Goal: Use online tool/utility: Utilize a website feature to perform a specific function

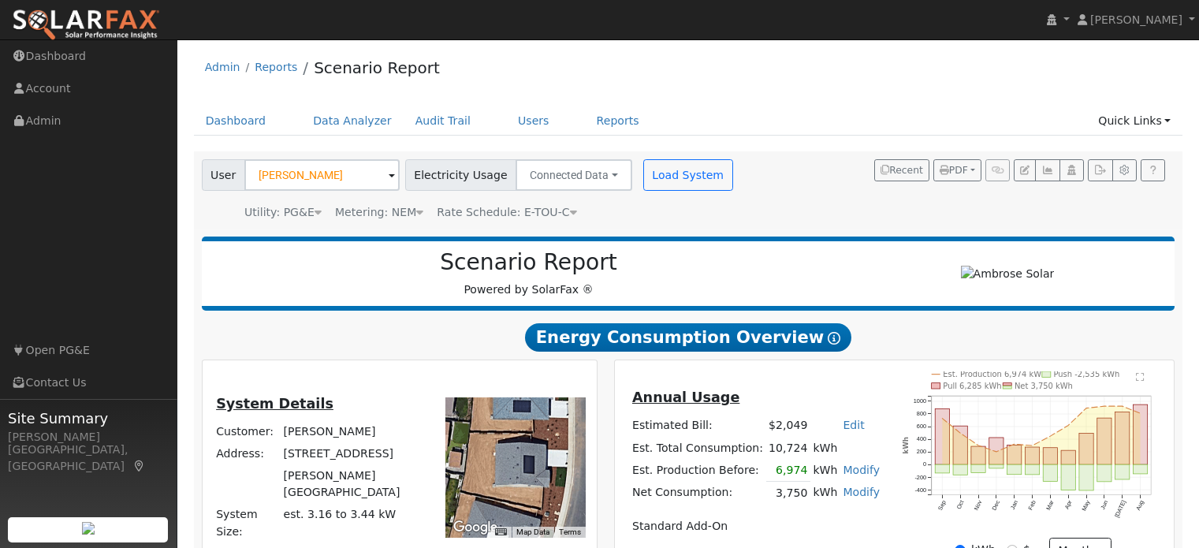
scroll to position [960, 0]
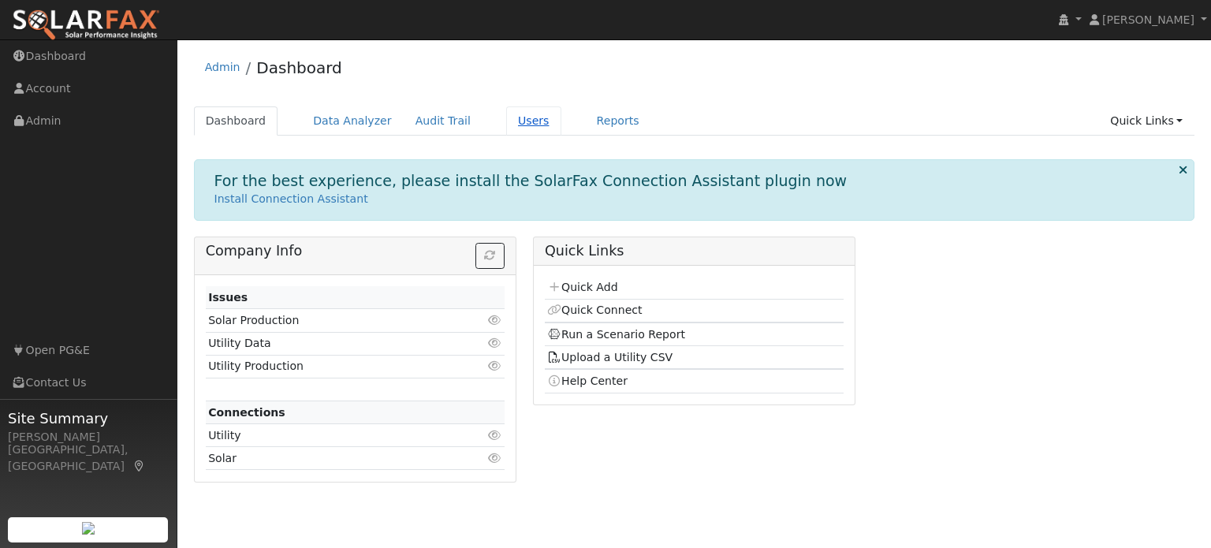
click at [506, 125] on link "Users" at bounding box center [533, 120] width 55 height 29
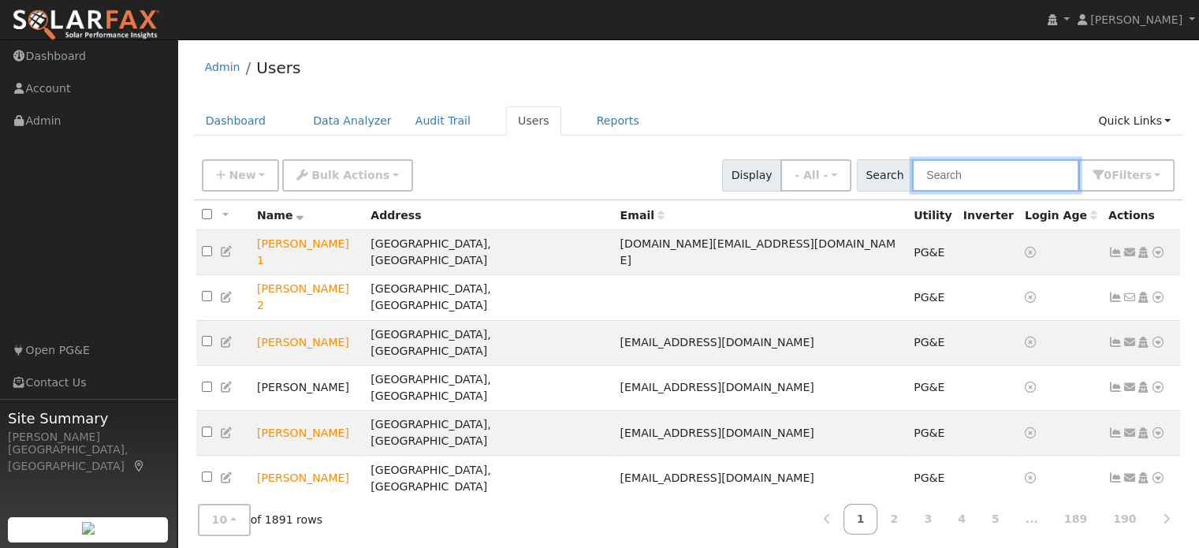
click at [1035, 187] on input "text" at bounding box center [995, 175] width 167 height 32
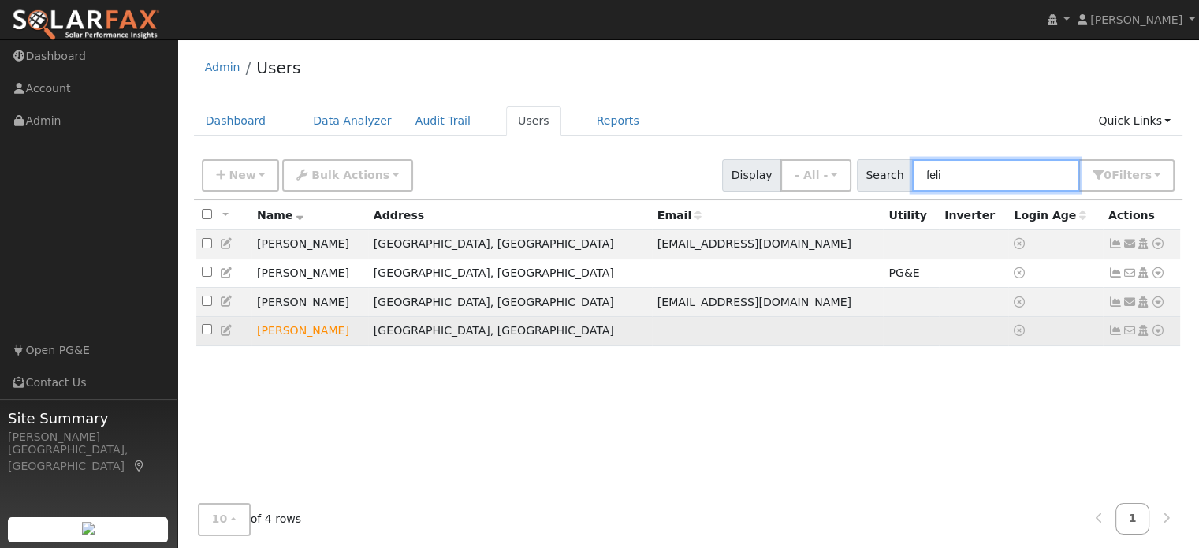
type input "feli"
click at [1154, 336] on icon at bounding box center [1158, 330] width 14 height 11
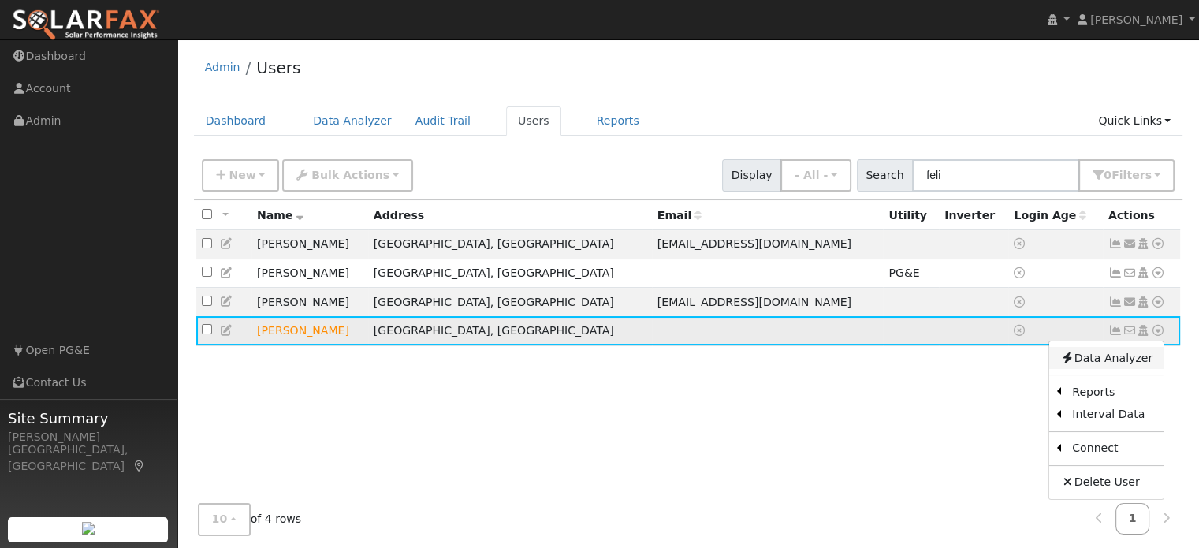
click at [1146, 363] on link "Data Analyzer" at bounding box center [1106, 358] width 114 height 22
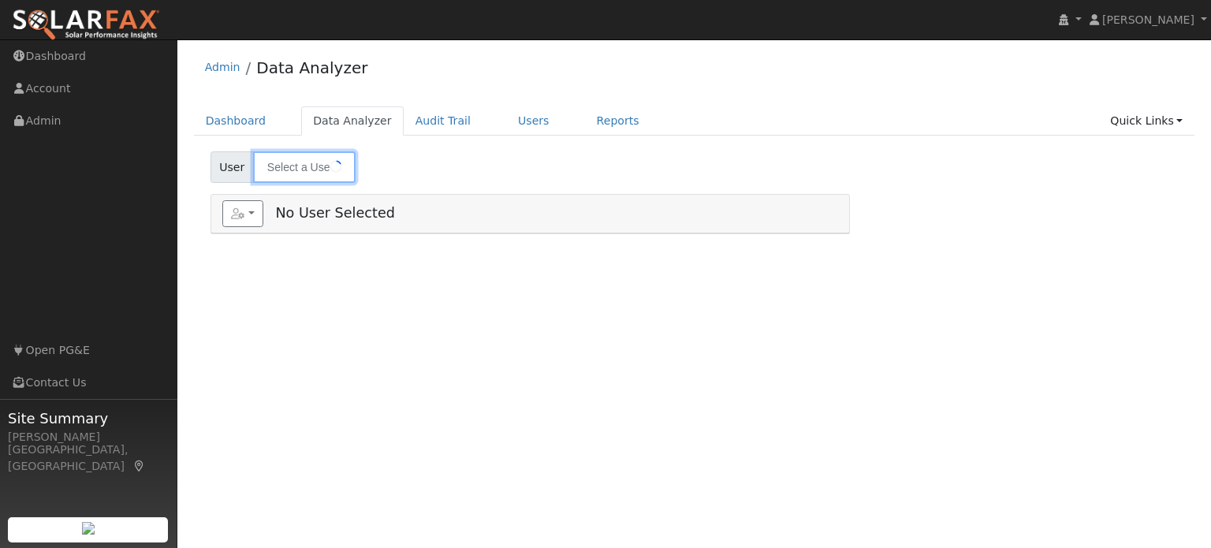
type input "[PERSON_NAME]"
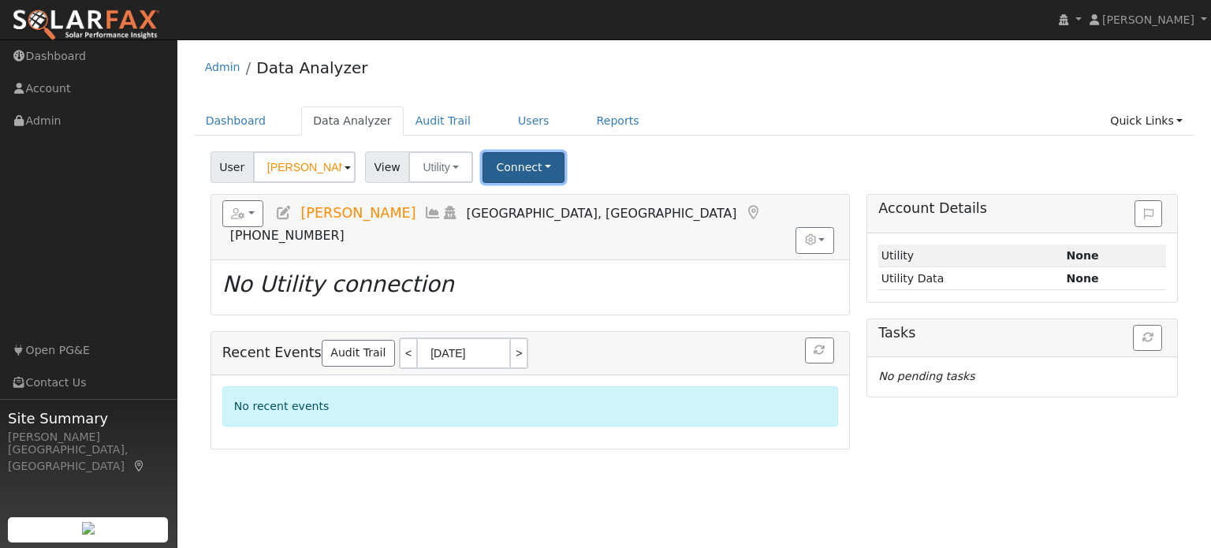
click at [533, 165] on button "Connect" at bounding box center [523, 167] width 82 height 31
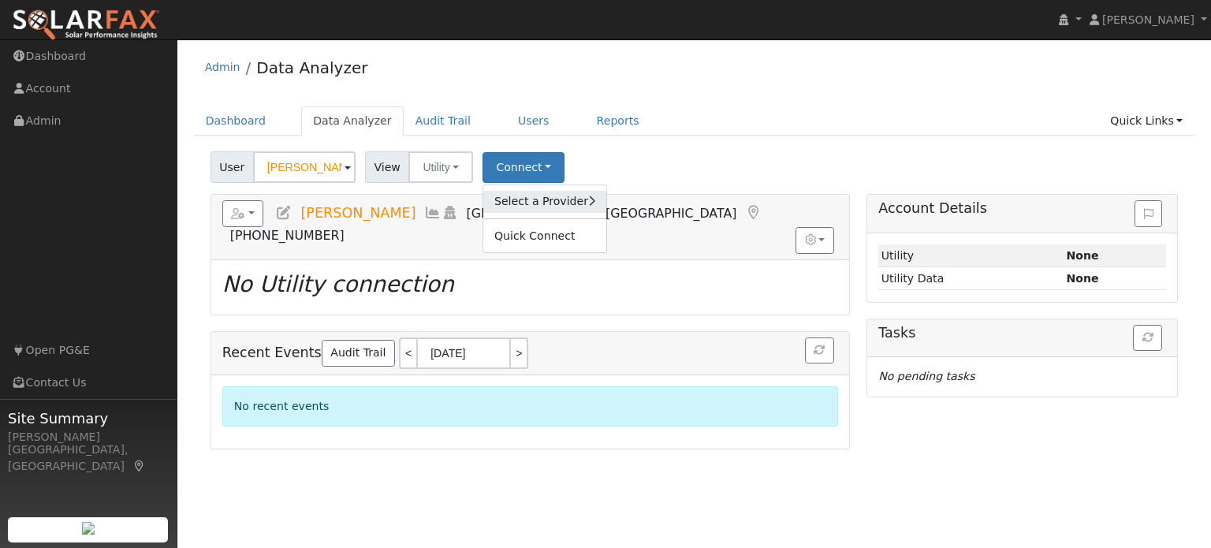
click at [527, 206] on link "Select a Provider" at bounding box center [544, 202] width 123 height 22
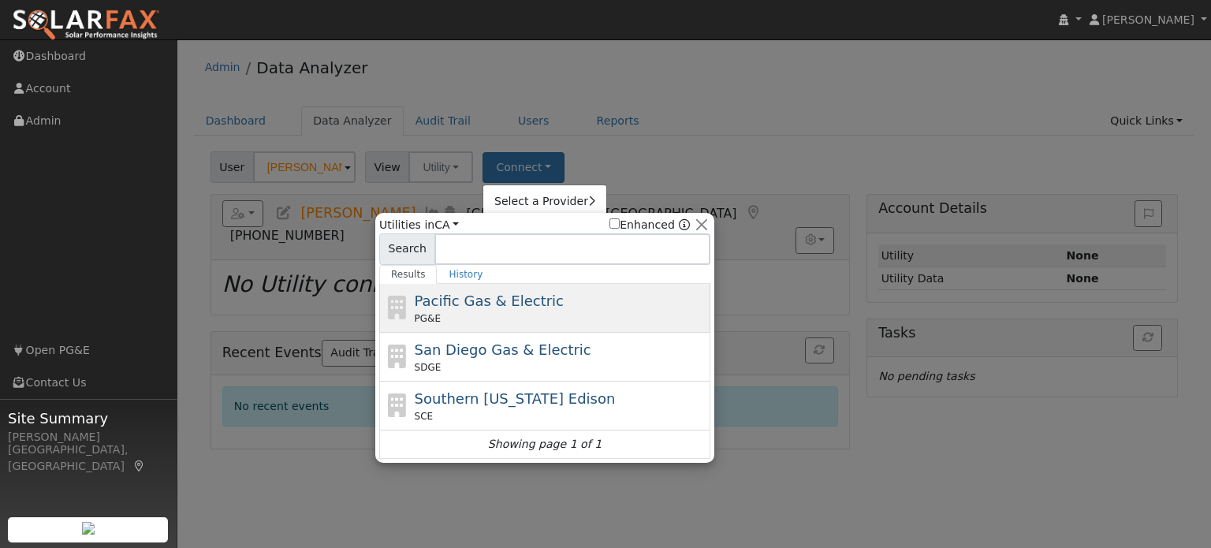
click at [501, 302] on span "Pacific Gas & Electric" at bounding box center [489, 300] width 149 height 17
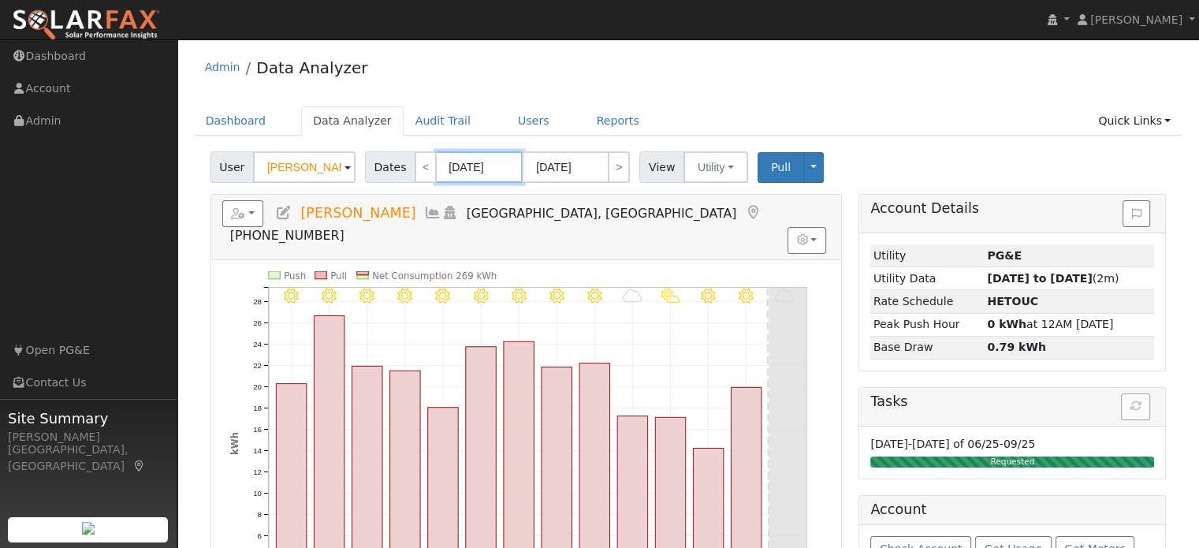
click at [470, 168] on input "09/15/2025" at bounding box center [479, 167] width 87 height 32
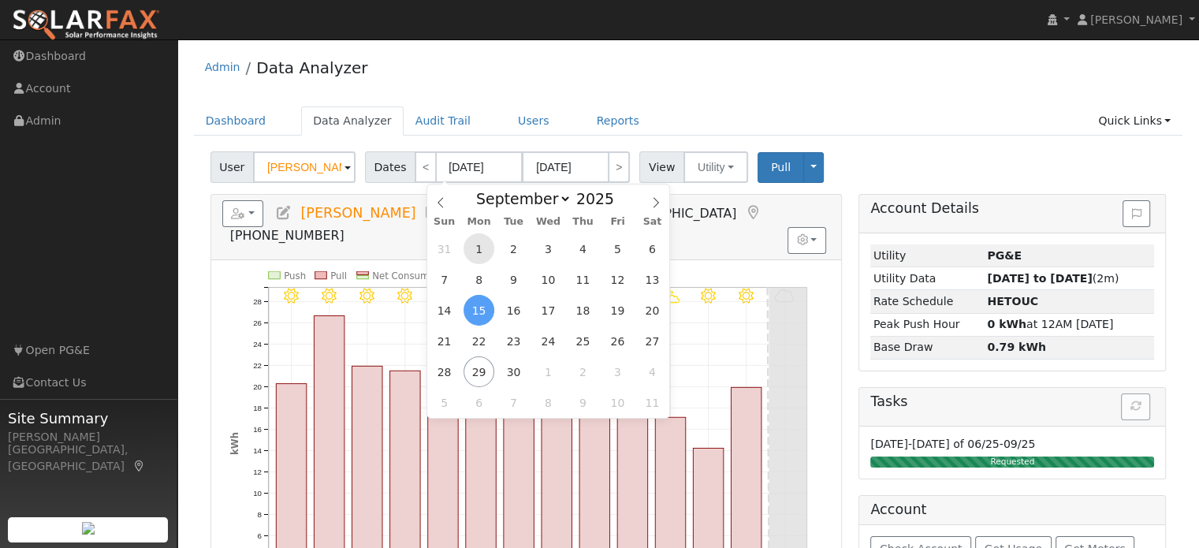
click at [479, 254] on span "1" at bounding box center [478, 248] width 31 height 31
type input "09/01/2025"
type input "09/30/2025"
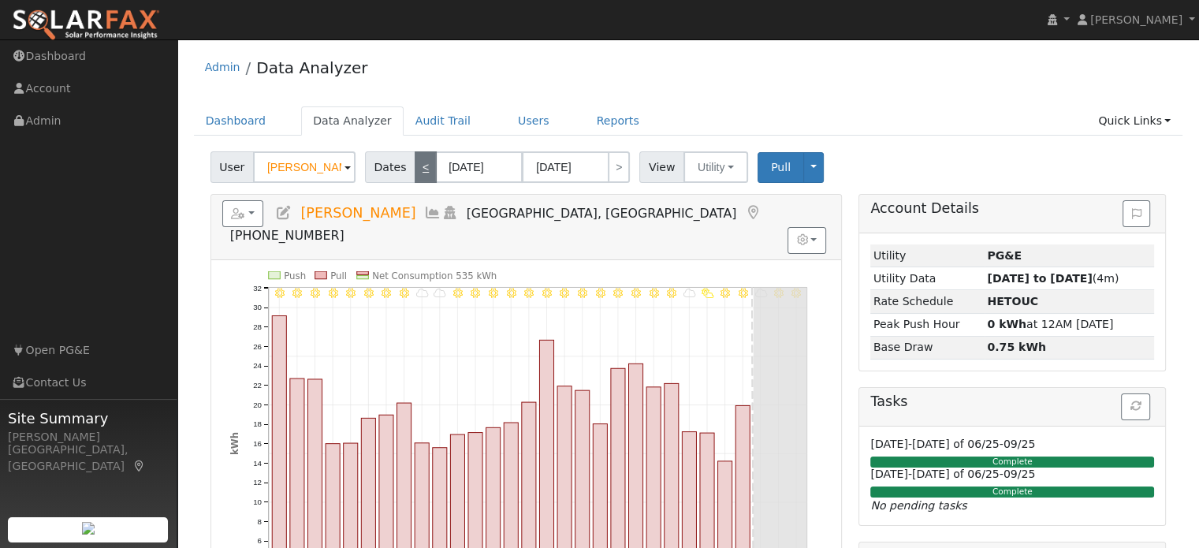
click at [418, 176] on link "<" at bounding box center [426, 167] width 22 height 32
type input "08/01/2025"
type input "08/31/2025"
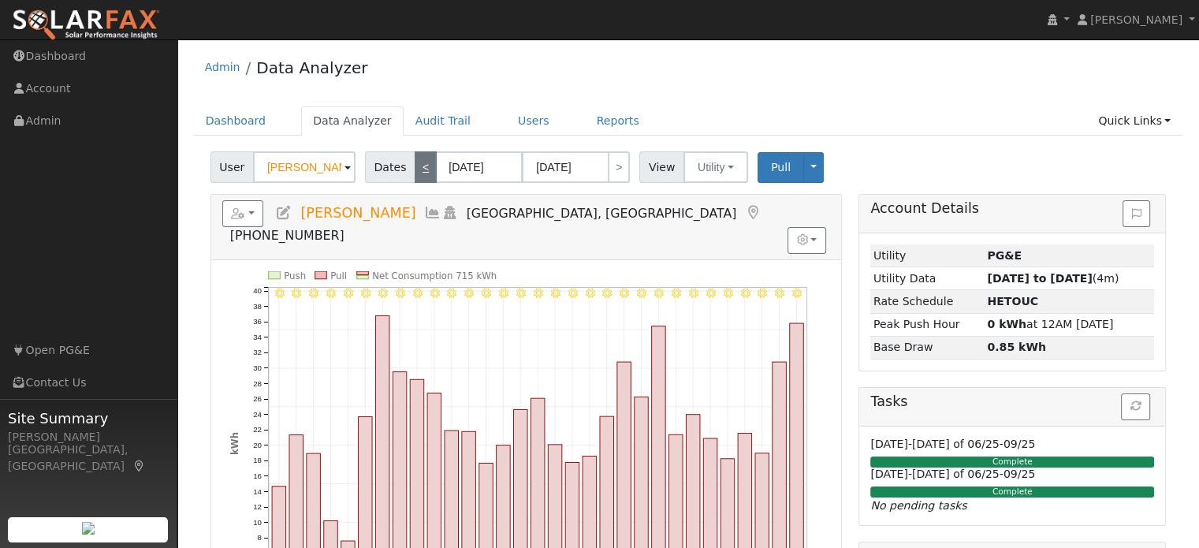
click at [422, 164] on link "<" at bounding box center [426, 167] width 22 height 32
type input "07/01/2025"
type input "07/31/2025"
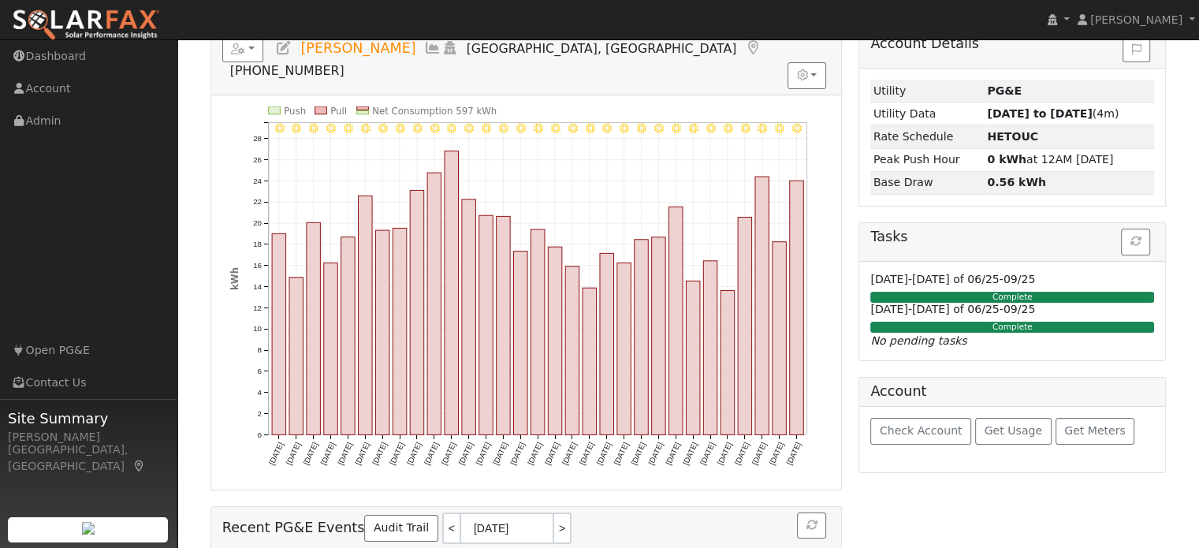
scroll to position [79, 0]
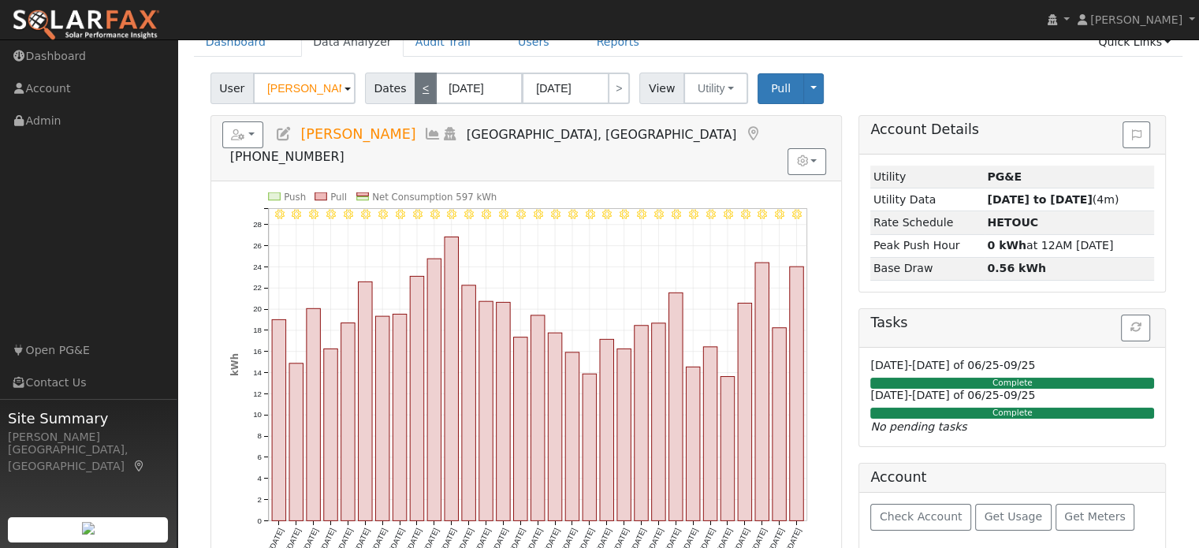
click at [415, 91] on link "<" at bounding box center [426, 89] width 22 height 32
type input "06/01/2025"
type input "06/30/2025"
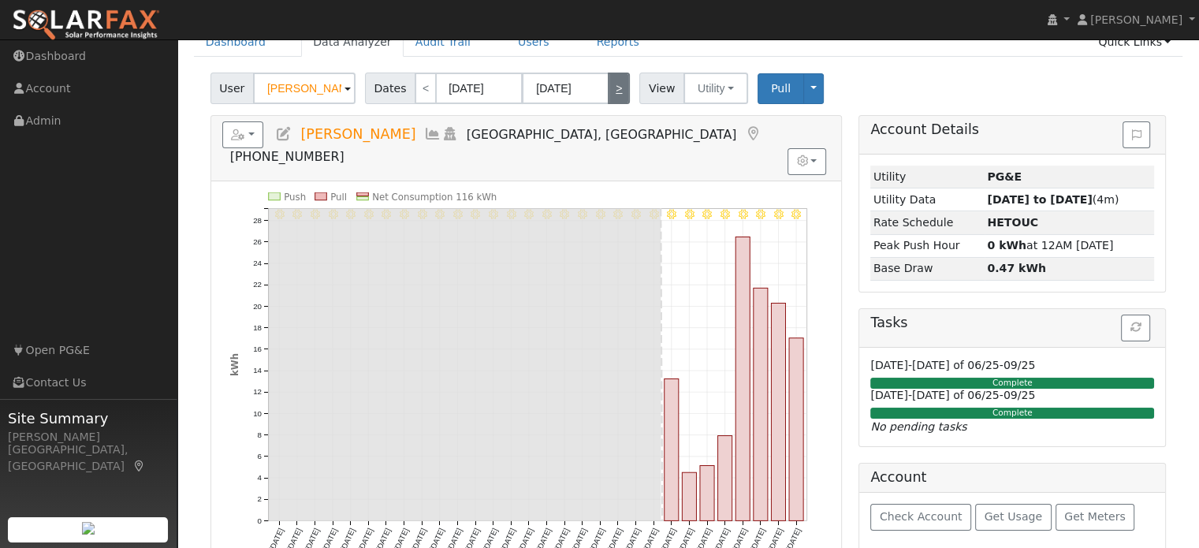
click at [608, 94] on link ">" at bounding box center [619, 89] width 22 height 32
type input "07/01/2025"
type input "07/31/2025"
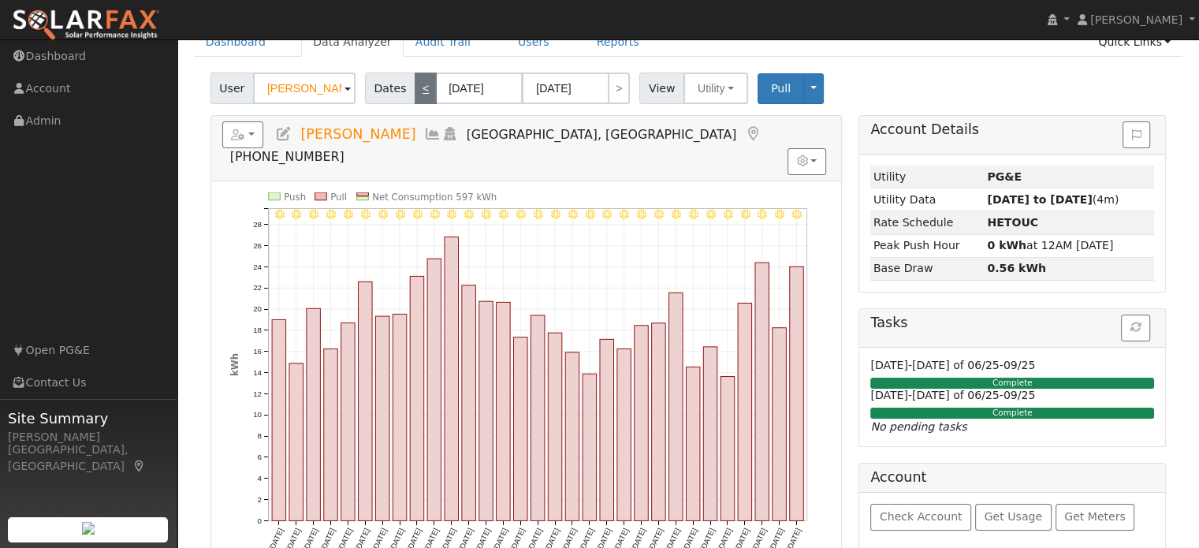
click at [419, 91] on link "<" at bounding box center [426, 89] width 22 height 32
type input "06/01/2025"
type input "06/30/2025"
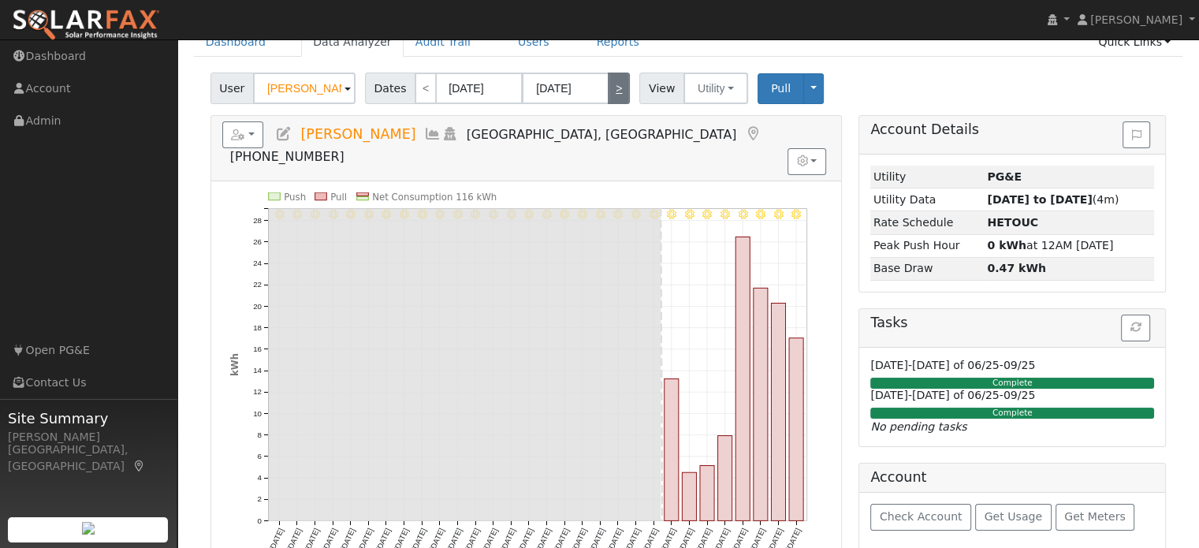
click at [611, 95] on link ">" at bounding box center [619, 89] width 22 height 32
type input "07/01/2025"
type input "07/31/2025"
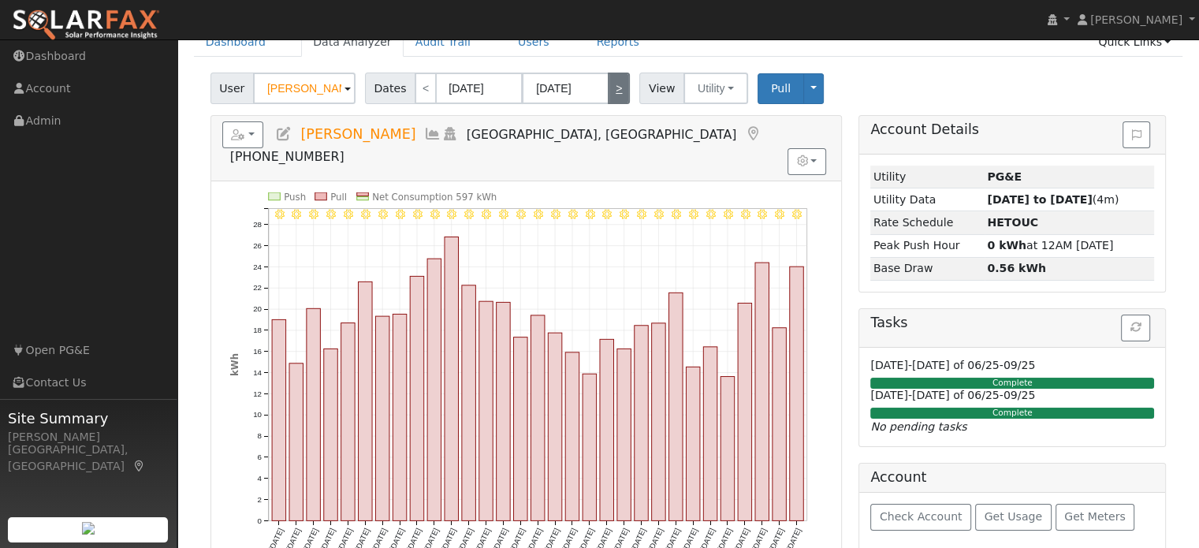
click at [611, 95] on link ">" at bounding box center [619, 89] width 22 height 32
type input "[DATE]"
type input "08/31/2025"
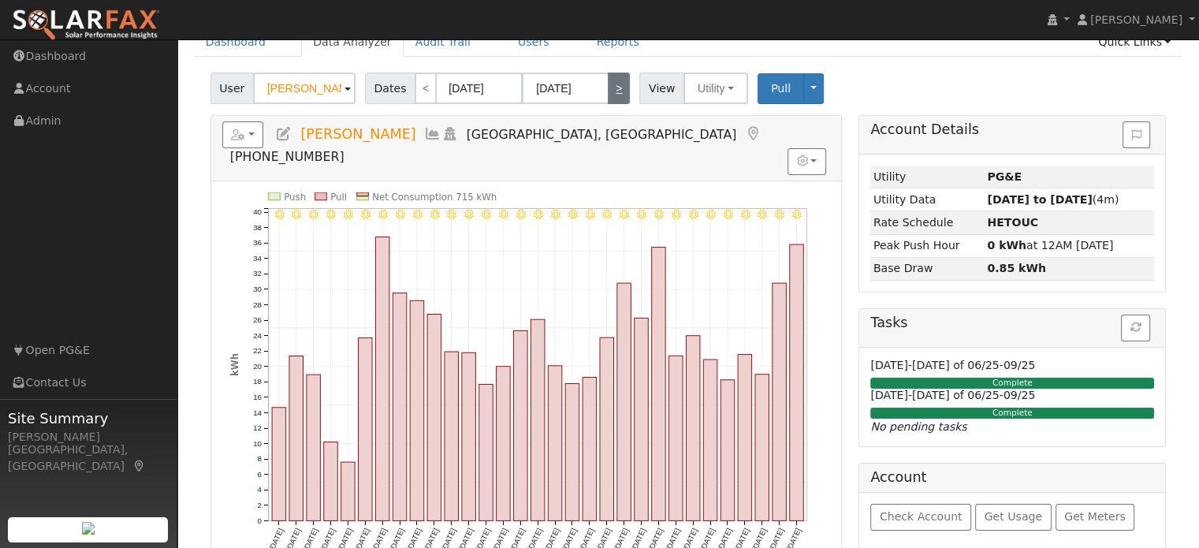
click at [611, 95] on link ">" at bounding box center [619, 89] width 22 height 32
type input "09/01/2025"
type input "09/30/2025"
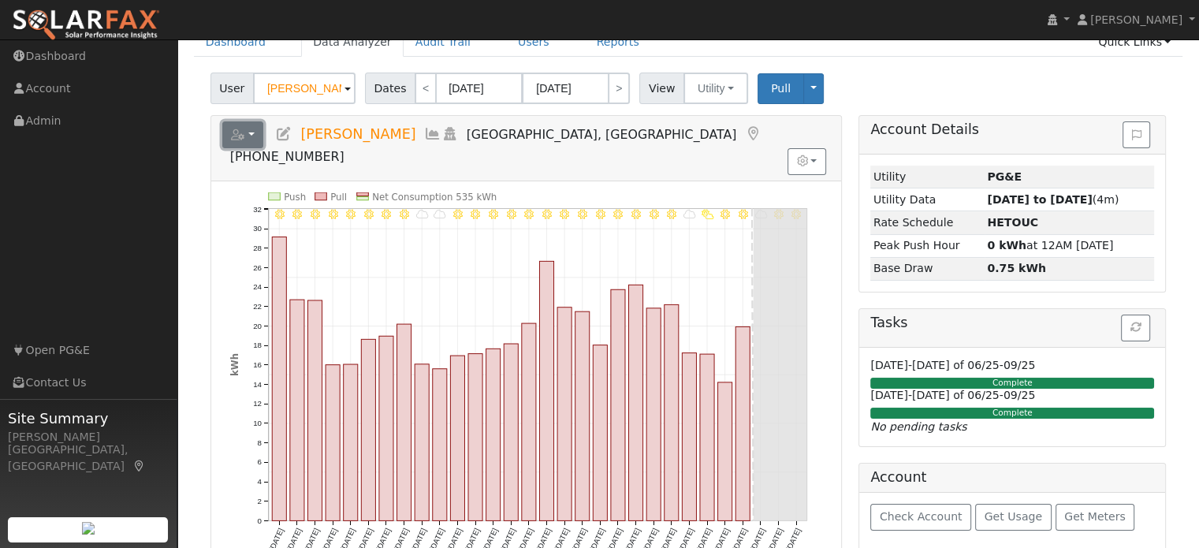
click at [252, 132] on button "button" at bounding box center [243, 134] width 42 height 27
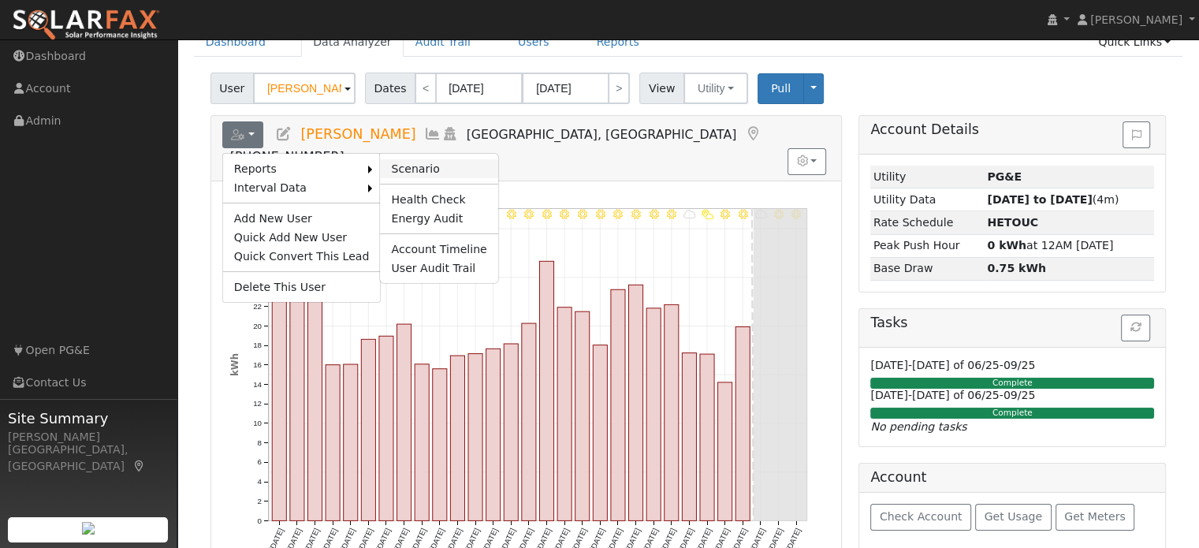
click at [404, 163] on link "Scenario" at bounding box center [438, 168] width 117 height 19
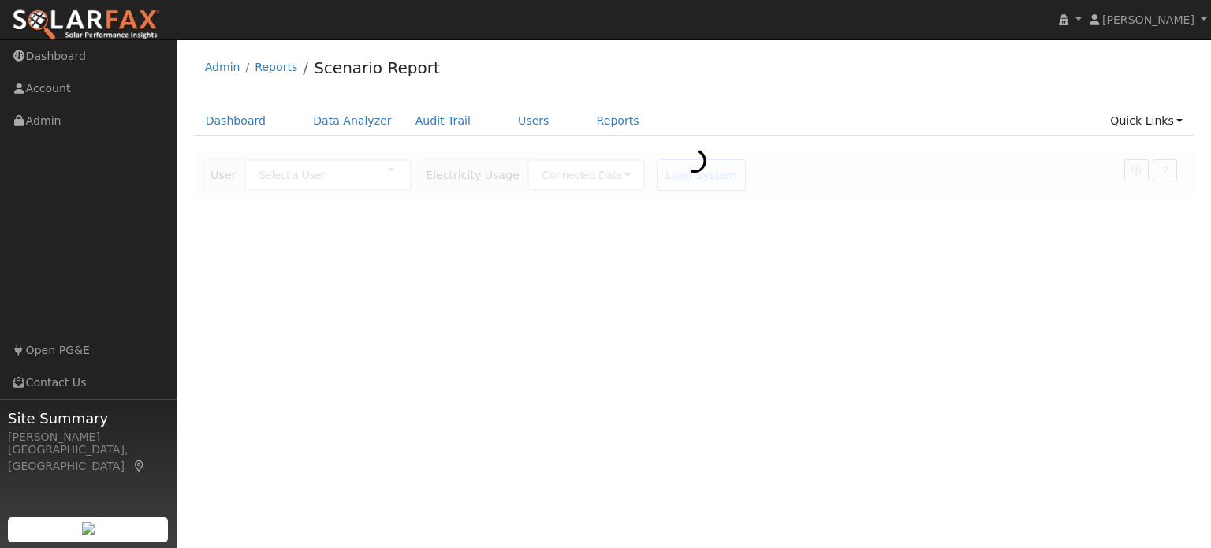
type input "[PERSON_NAME]"
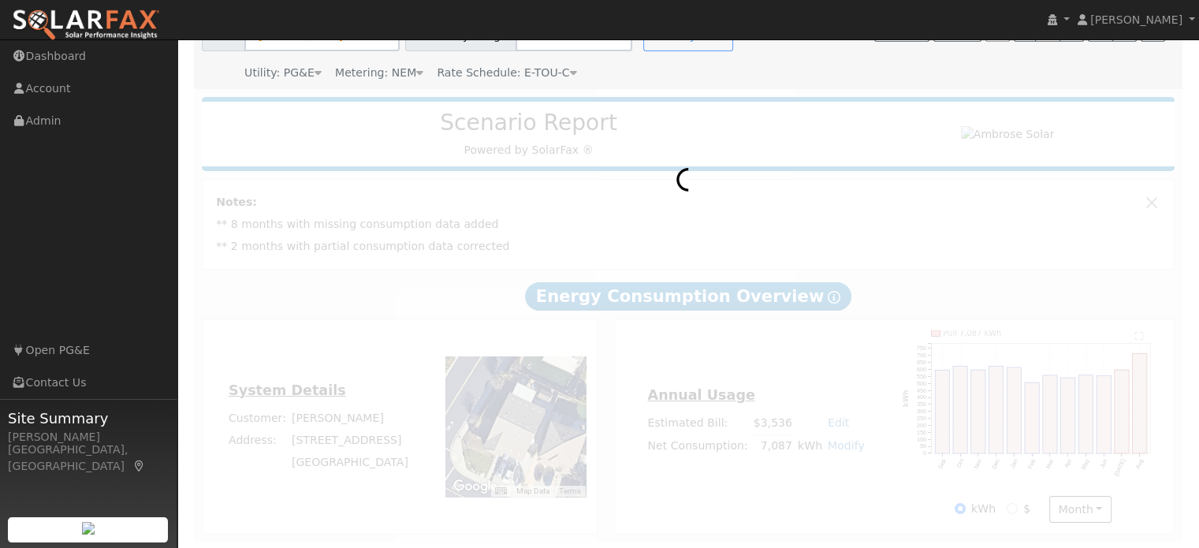
scroll to position [140, 0]
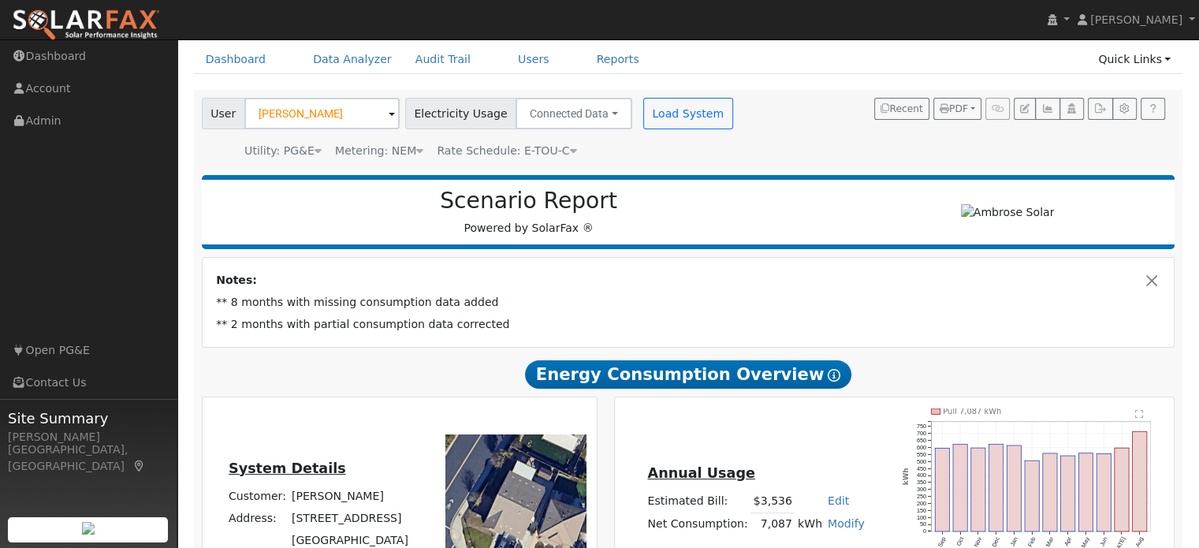
type input "21665"
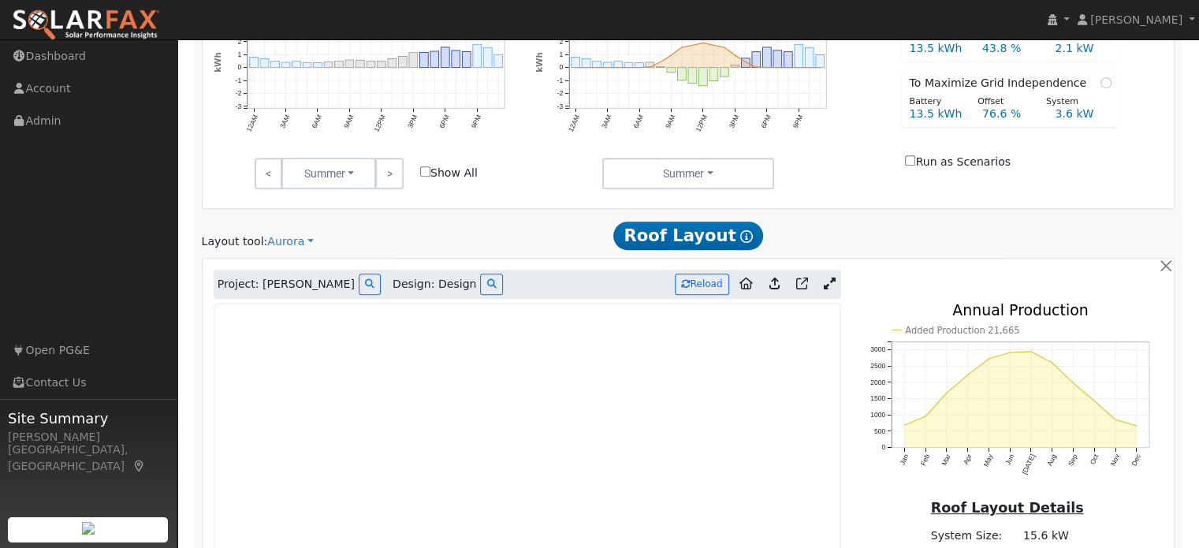
scroll to position [850, 0]
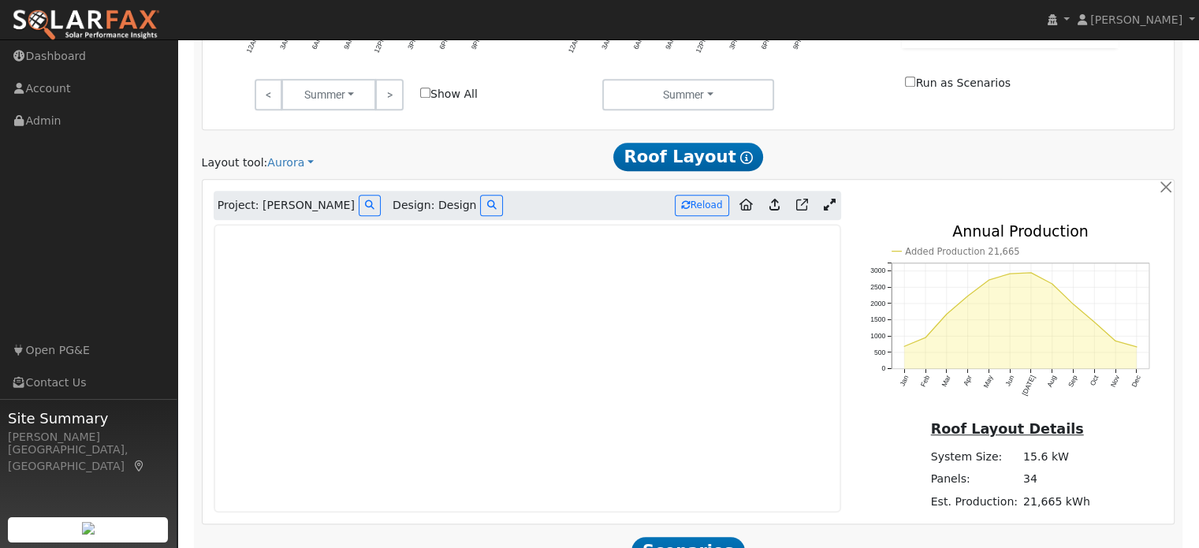
click at [825, 203] on icon at bounding box center [830, 205] width 12 height 12
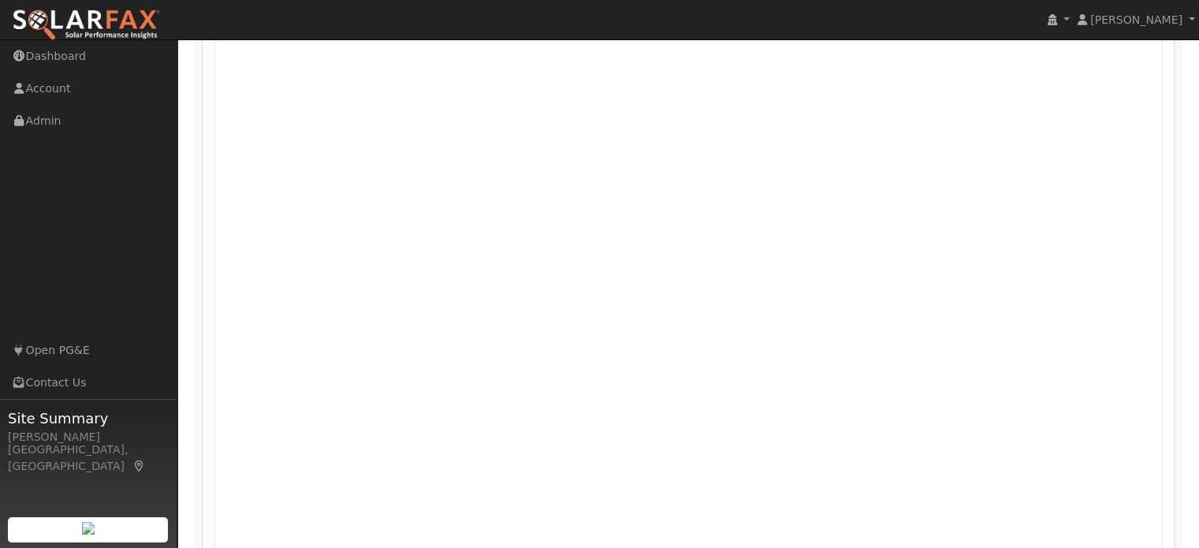
scroll to position [798, 0]
